Goal: Task Accomplishment & Management: Use online tool/utility

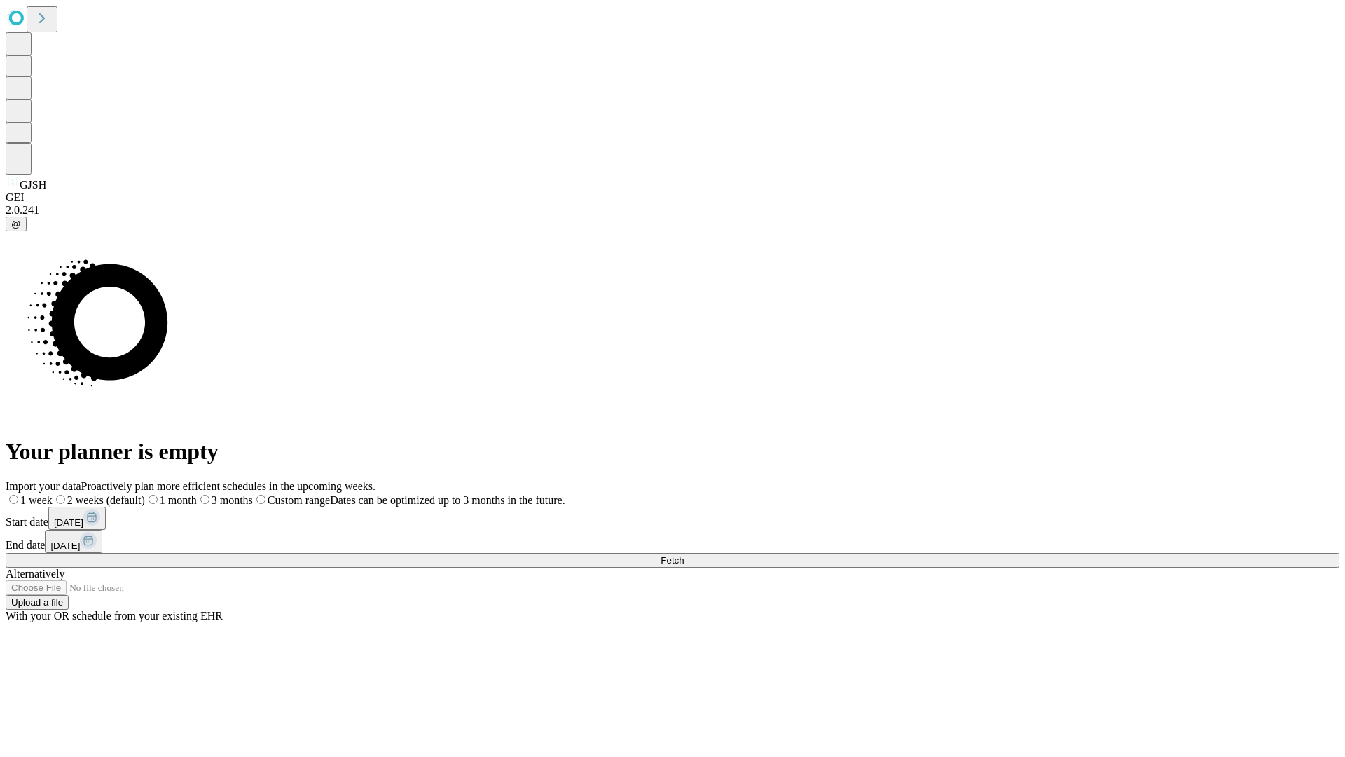
click at [684, 555] on span "Fetch" at bounding box center [672, 560] width 23 height 11
